Goal: Contribute content: Add original content to the website for others to see

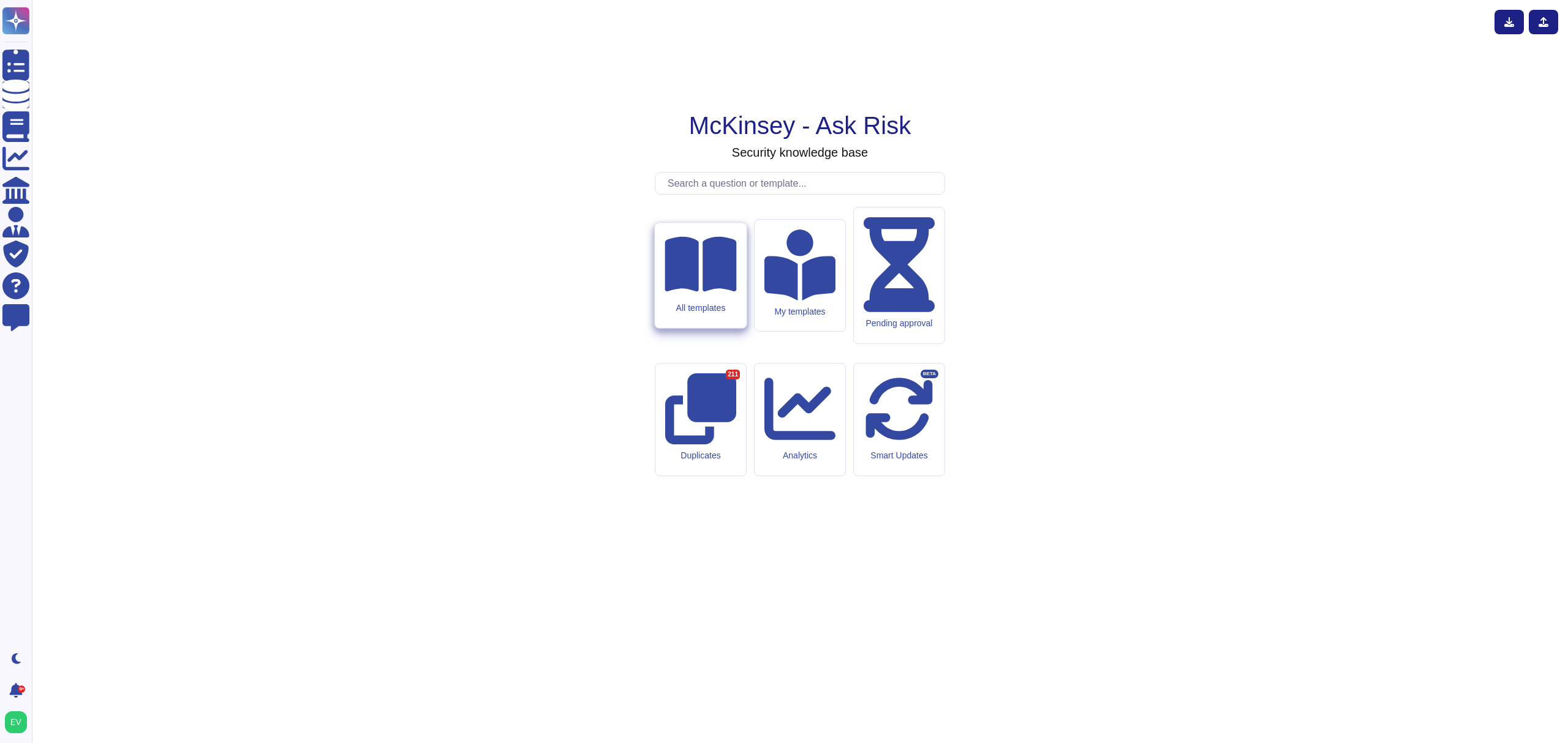
click at [679, 327] on div "All templates" at bounding box center [700, 275] width 91 height 105
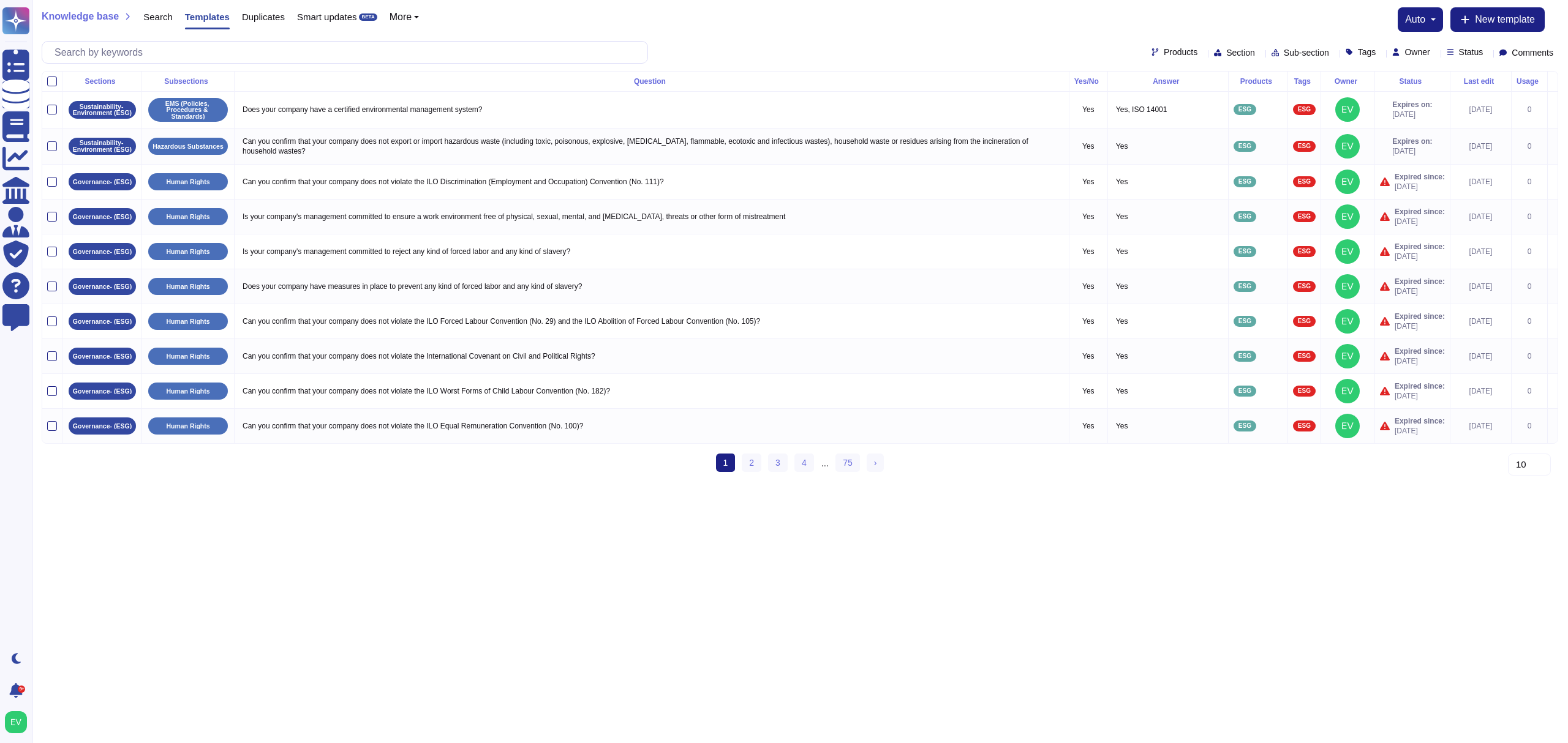
click at [1164, 50] on span "Products" at bounding box center [1181, 52] width 33 height 9
click at [1166, 147] on span "Internal Requests" at bounding box center [1174, 141] width 73 height 11
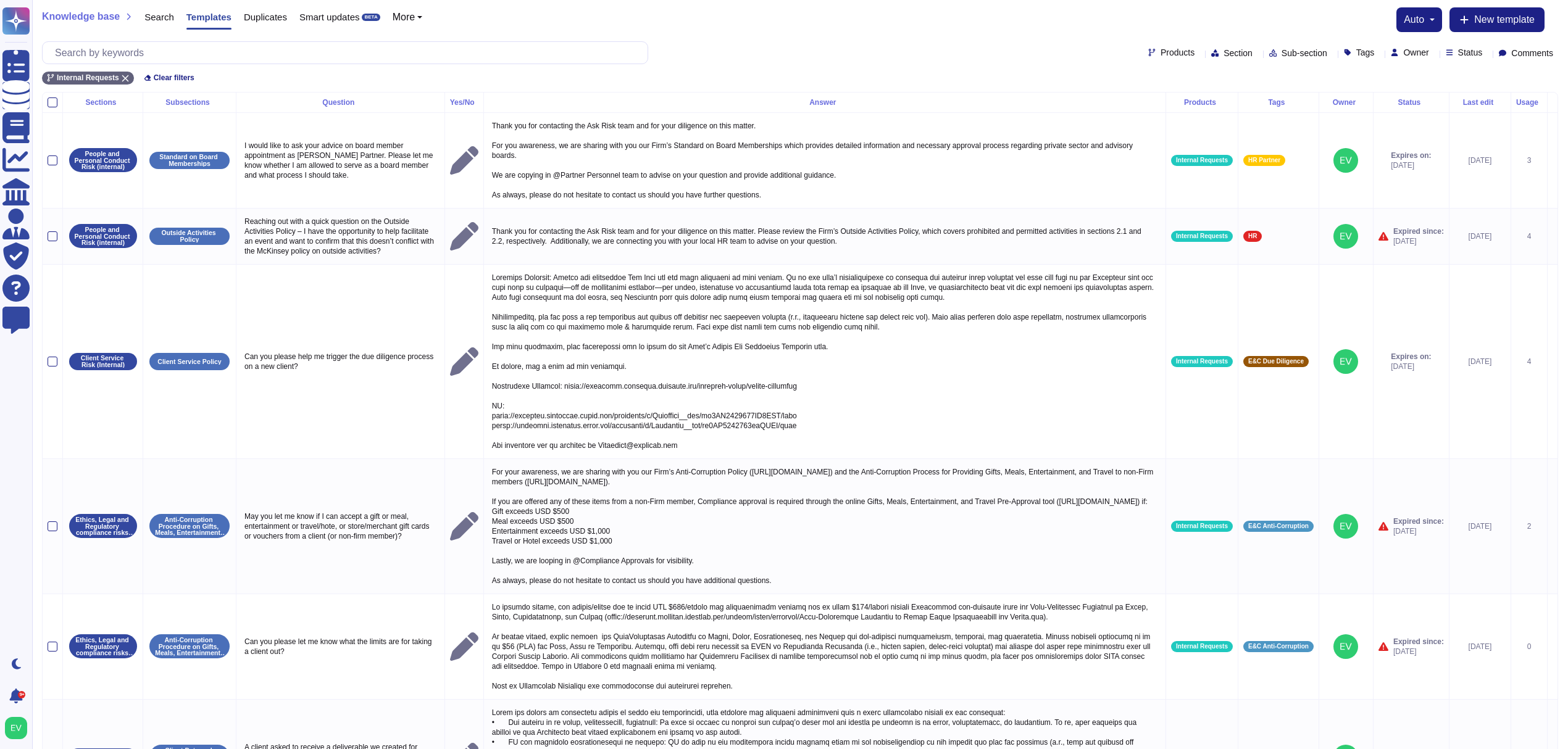
click at [1224, 51] on span "Section" at bounding box center [1238, 53] width 29 height 9
type input "a"
type input "se"
click at [1149, 54] on icon at bounding box center [1152, 52] width 7 height 7
click at [1231, 49] on div "Products Section Sub-section Tags Owner Status Comments" at bounding box center [1354, 54] width 410 height 10
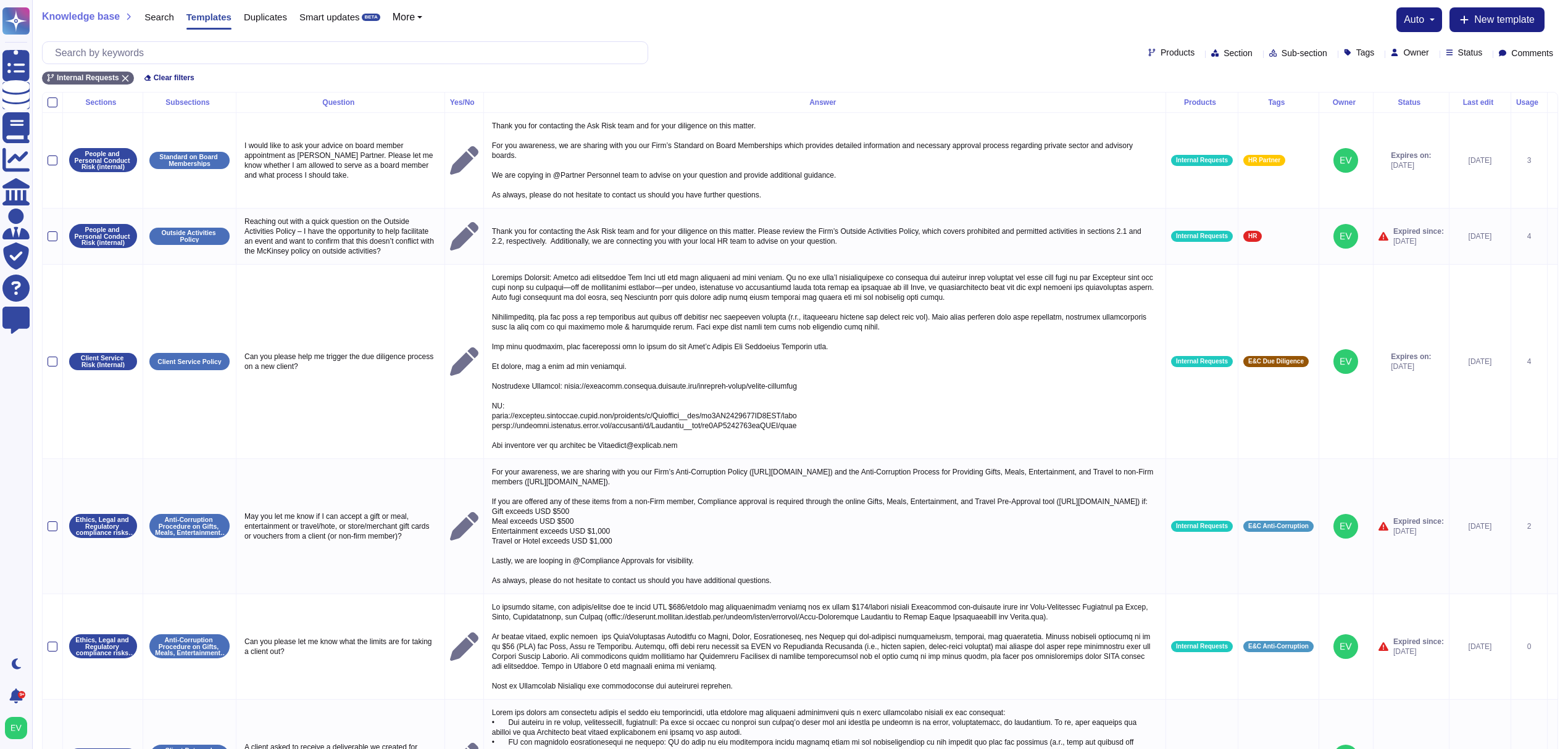
click at [1282, 54] on span "Sub-section" at bounding box center [1304, 53] width 46 height 9
type input "t"
type input "acce"
click at [1292, 180] on div "Acceptable Use of Technology Policy" at bounding box center [1326, 173] width 171 height 28
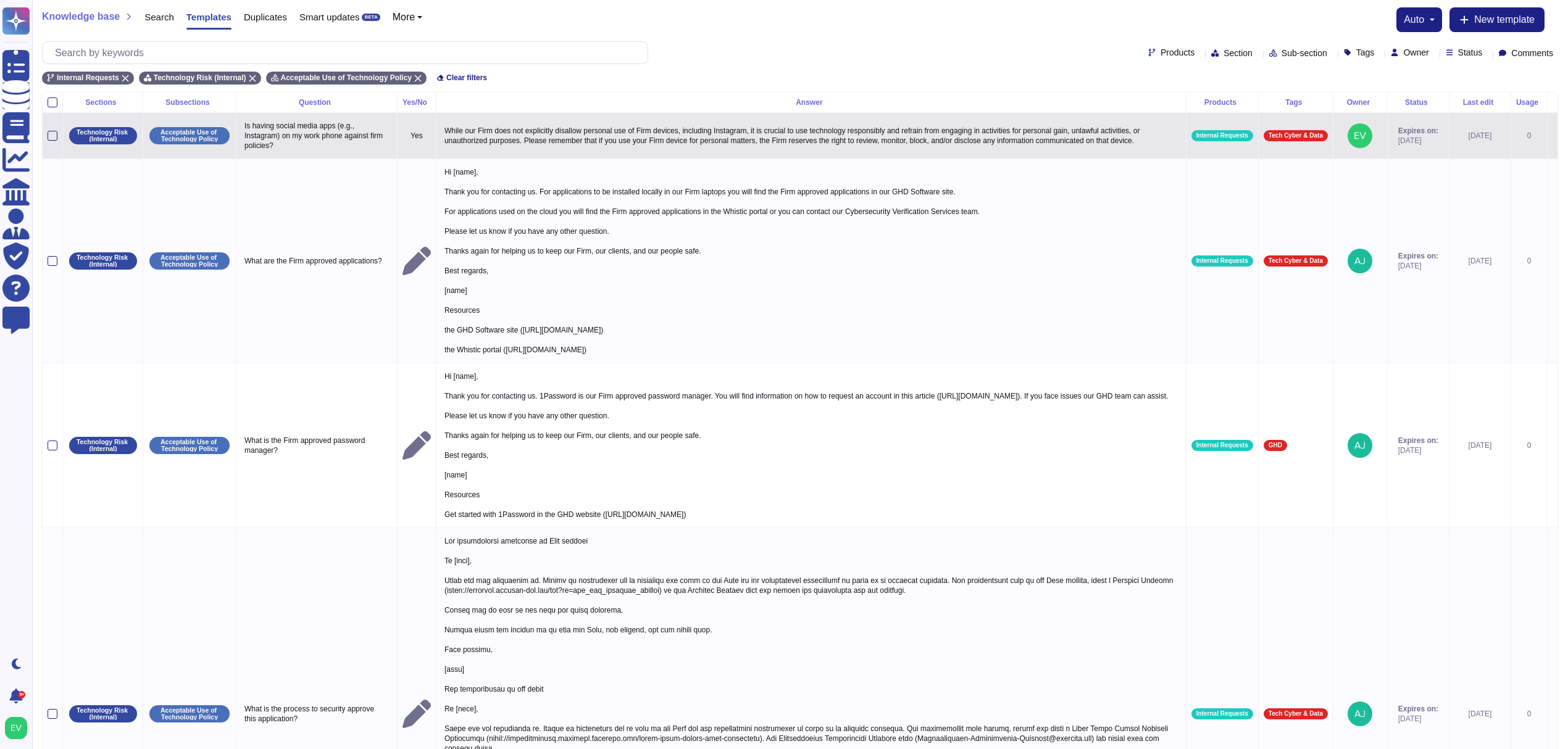
click at [47, 139] on td at bounding box center [53, 135] width 21 height 47
click at [53, 134] on div at bounding box center [53, 136] width 10 height 10
click at [0, 0] on input "checkbox" at bounding box center [0, 0] width 0 height 0
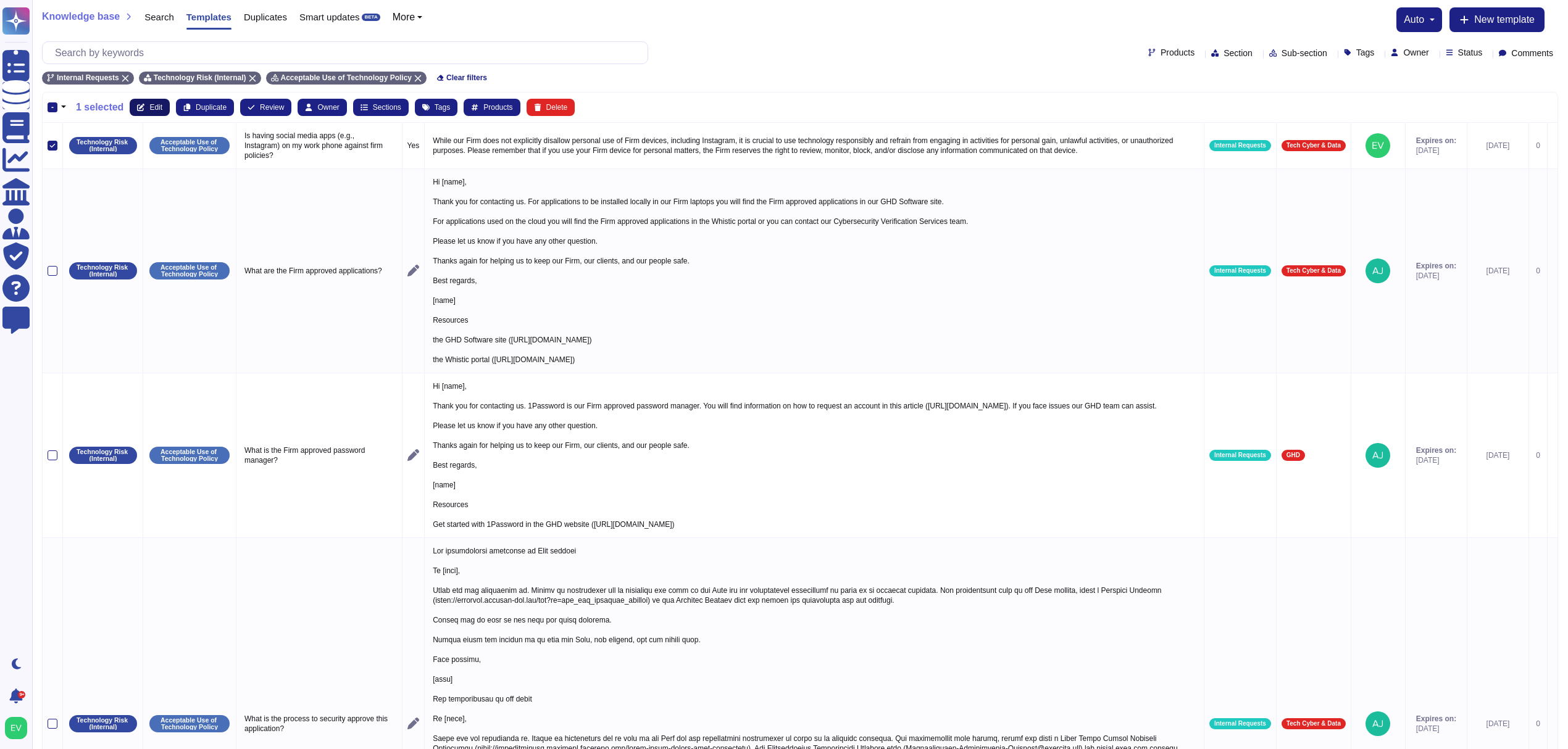
click at [152, 107] on span "Edit" at bounding box center [156, 107] width 13 height 7
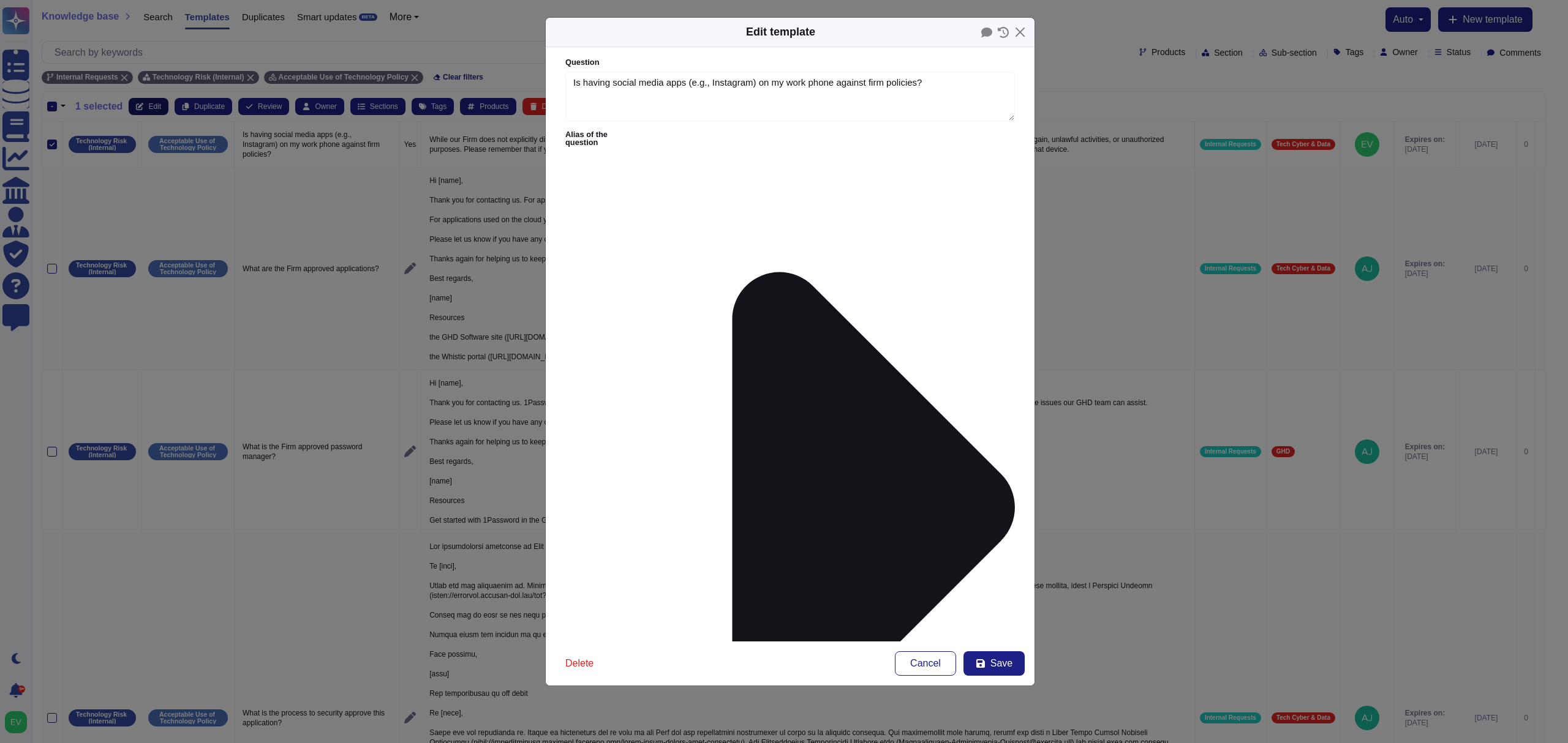
type textarea "Is having social media apps (e.g., Instagram) on my work phone against firm pol…"
type textarea "While our Firm does not explicitly disallow personal use of Firm devices, inclu…"
drag, startPoint x: 758, startPoint y: 218, endPoint x: 542, endPoint y: 131, distance: 232.9
click at [542, 131] on div "Edit template Question Is having social media apps (e.g., Instagram) on my work…" at bounding box center [784, 372] width 1568 height 743
paste textarea "Following our Acceptable Use of Technology Policy , Firm devices should be used…"
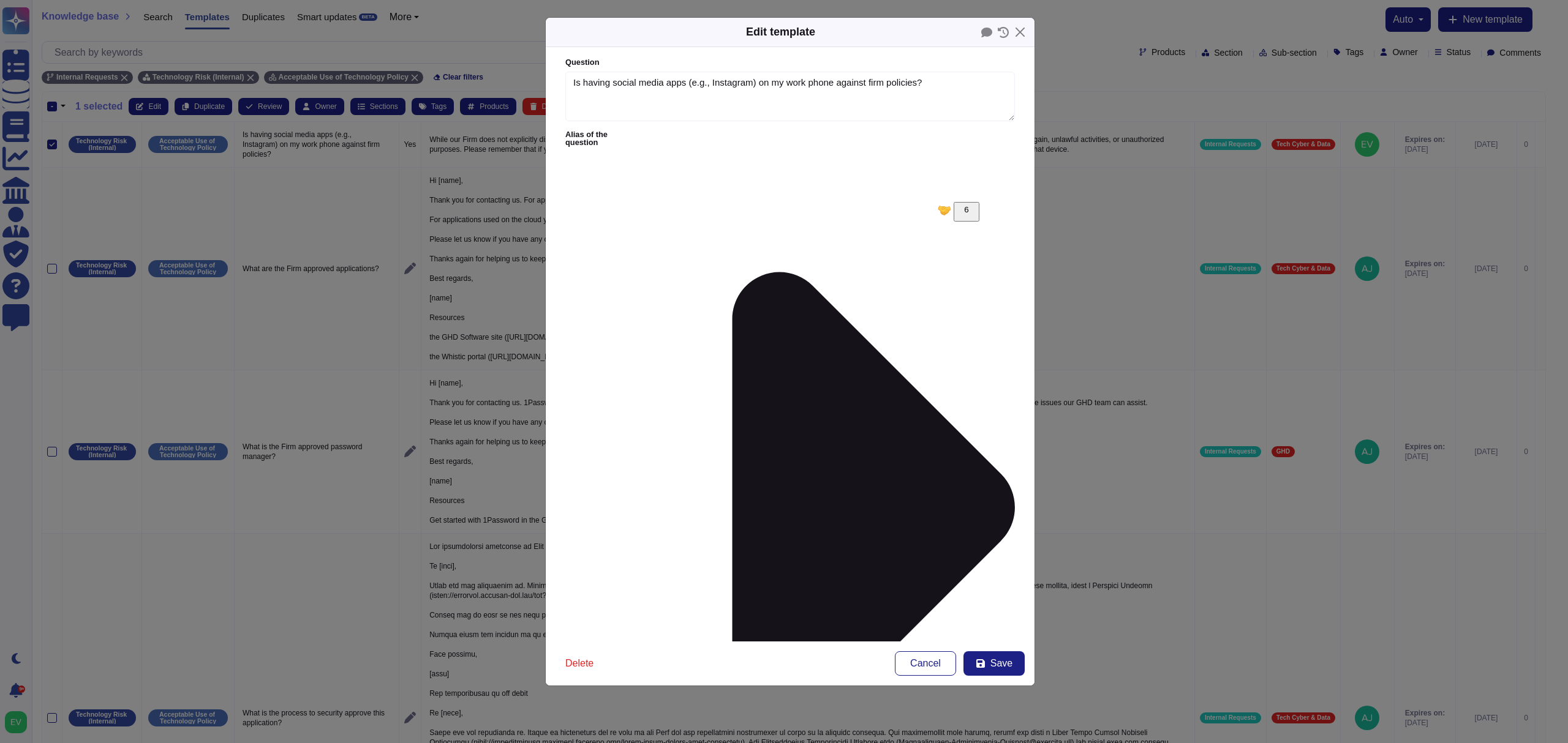
paste textarea "[URL][DOMAIN_NAME]"
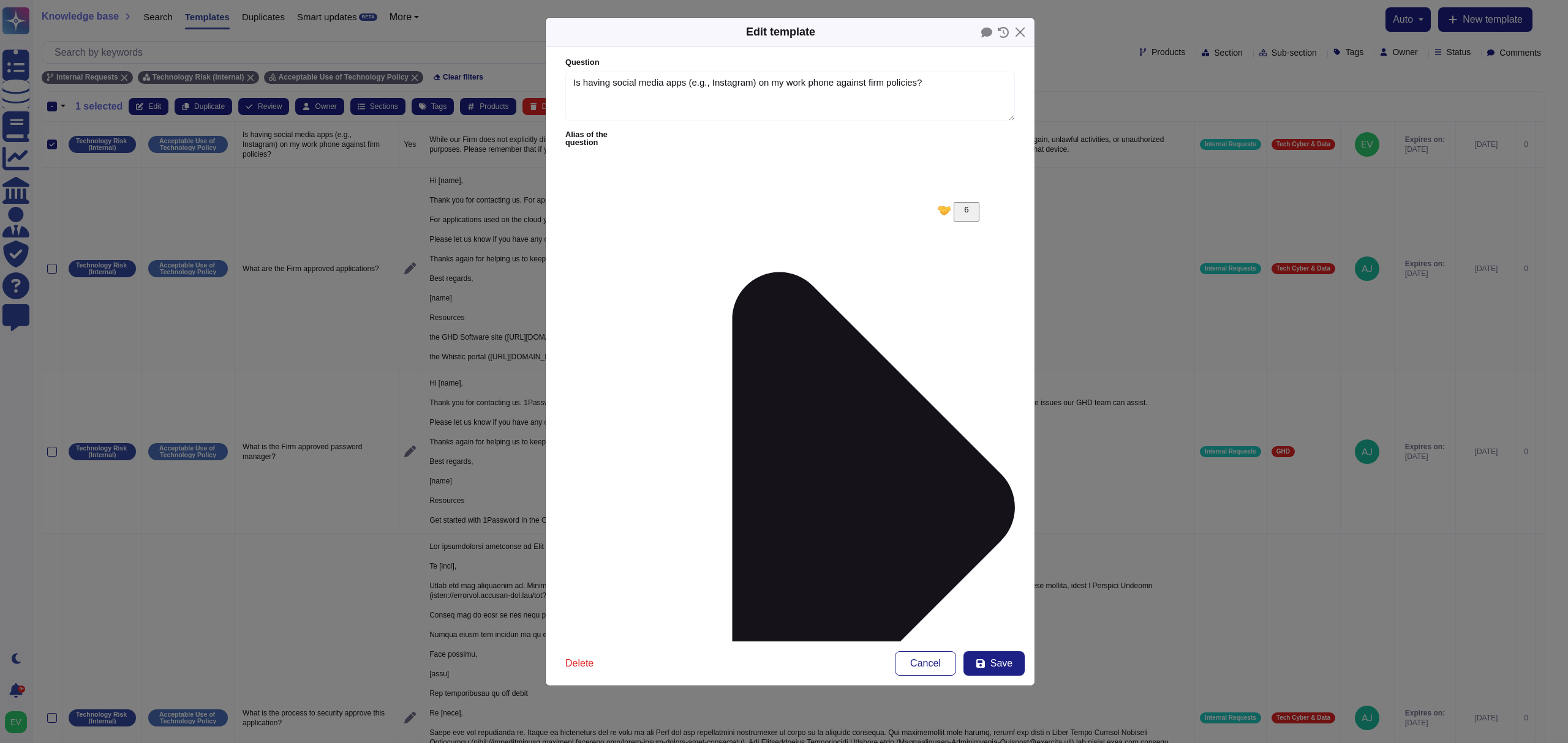
paste textarea "[URL][DOMAIN_NAME][DOMAIN_NAME]"
paste textarea "[URL][DOMAIN_NAME]"
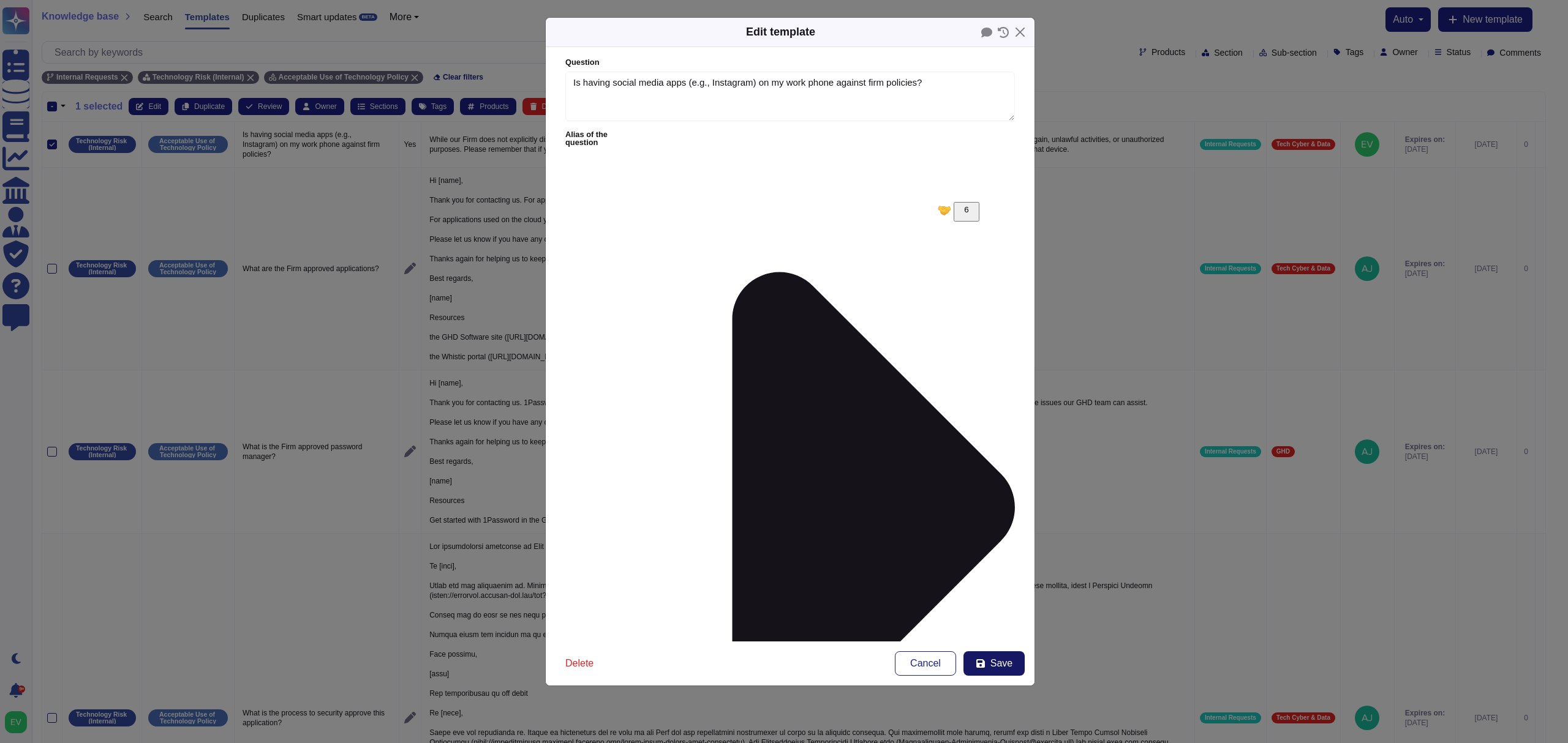
type textarea "Loremipsu dol Sitametcon Adi el Seddoeiusm Tempor , Inci utlabor etdolo ma aliq…"
click at [996, 656] on button "Save" at bounding box center [994, 663] width 61 height 25
